Goal: Consume media (video, audio)

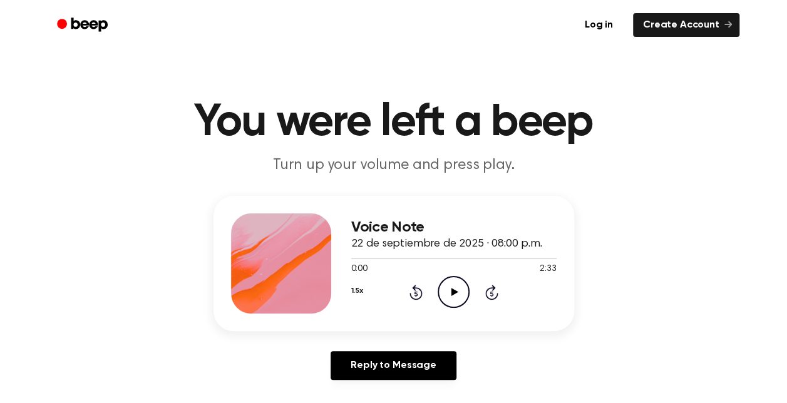
click at [458, 297] on icon "Play Audio" at bounding box center [454, 292] width 32 height 32
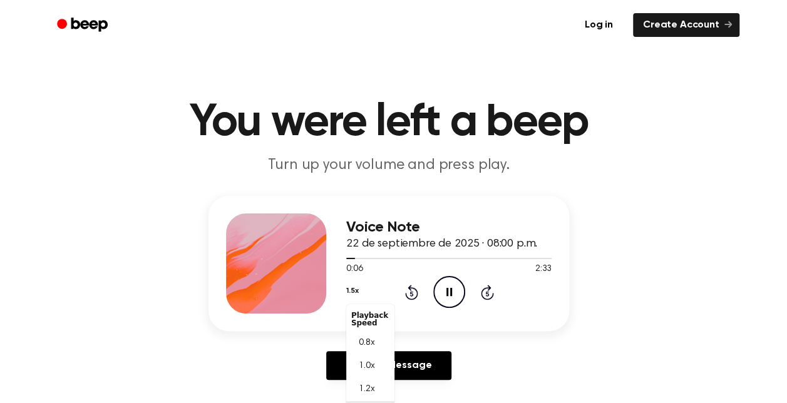
click at [358, 291] on div "1.5x Playback Speed 0.8x 1.0x 1.2x 1.5x 2.0x" at bounding box center [352, 291] width 12 height 19
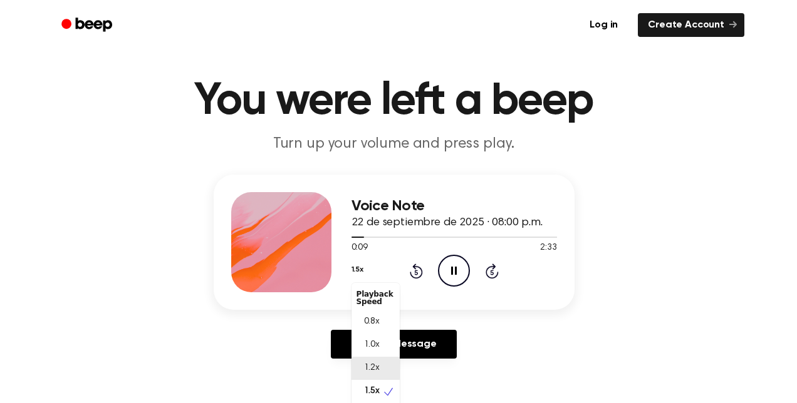
click at [377, 376] on div "1.2x" at bounding box center [375, 368] width 48 height 23
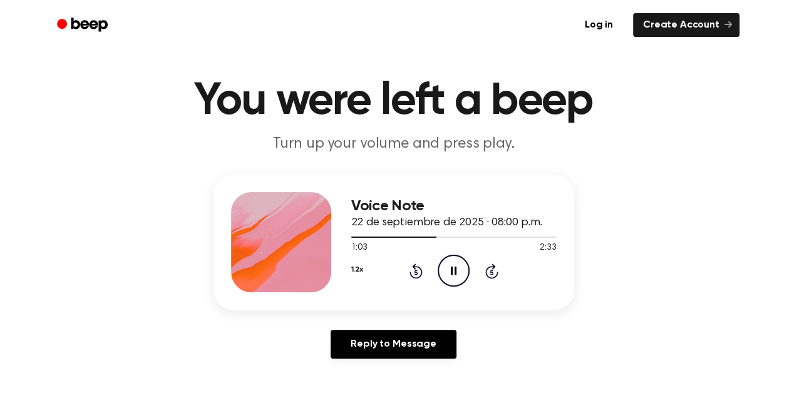
click at [454, 269] on icon "Pause Audio" at bounding box center [454, 271] width 32 height 32
click at [455, 273] on icon "Play Audio" at bounding box center [454, 271] width 32 height 32
click at [453, 272] on icon "Pause Audio" at bounding box center [454, 271] width 32 height 32
click at [433, 237] on span at bounding box center [437, 237] width 10 height 10
click at [449, 272] on icon "Play Audio" at bounding box center [454, 271] width 32 height 32
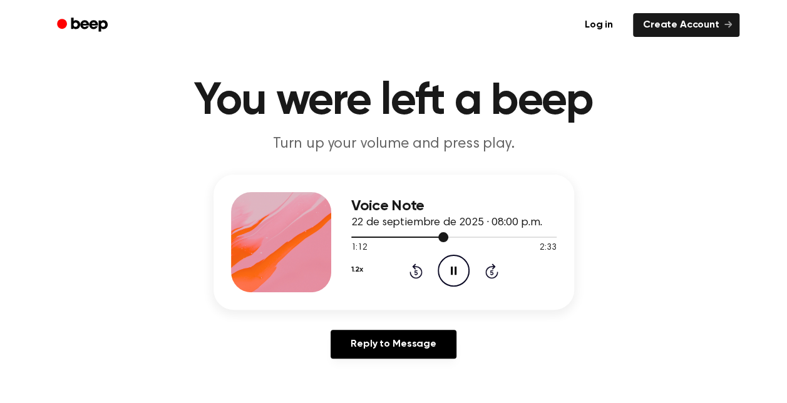
click at [438, 236] on div at bounding box center [453, 237] width 205 height 10
click at [445, 235] on div at bounding box center [453, 237] width 205 height 10
click at [423, 232] on div at bounding box center [453, 237] width 205 height 10
click at [742, 237] on div "Voice Note 22 de septiembre de 2025 · 08:00 p.m. 2:24 2:33 Your browser does no…" at bounding box center [393, 272] width 757 height 194
click at [452, 241] on div at bounding box center [453, 237] width 205 height 10
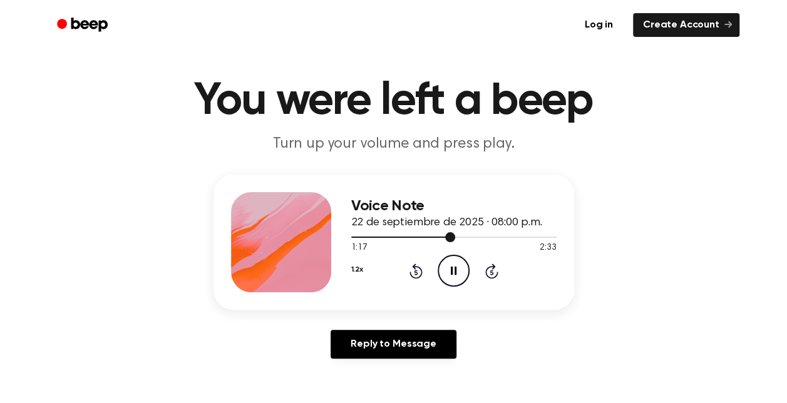
click at [446, 239] on span at bounding box center [450, 237] width 10 height 10
